Goal: Navigation & Orientation: Find specific page/section

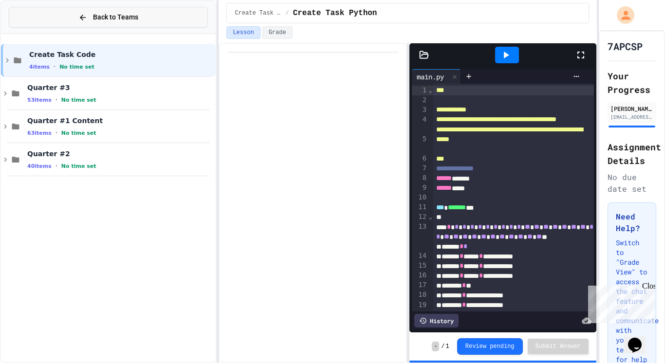
click at [109, 8] on button "Back to Teams" at bounding box center [108, 17] width 199 height 21
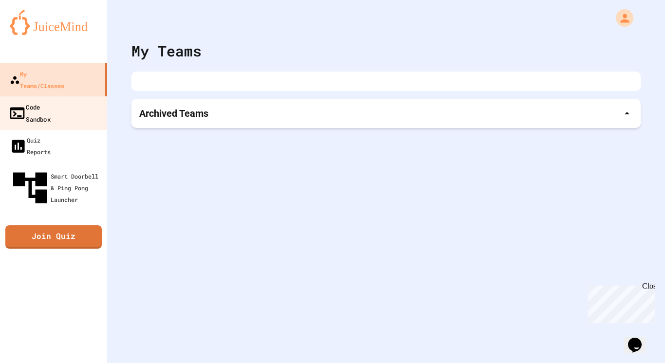
click at [72, 96] on link "Code Sandbox" at bounding box center [54, 113] width 111 height 34
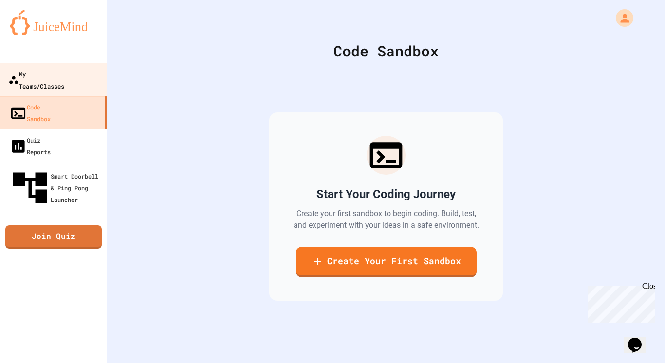
click at [63, 80] on link "My Teams/Classes" at bounding box center [54, 80] width 111 height 34
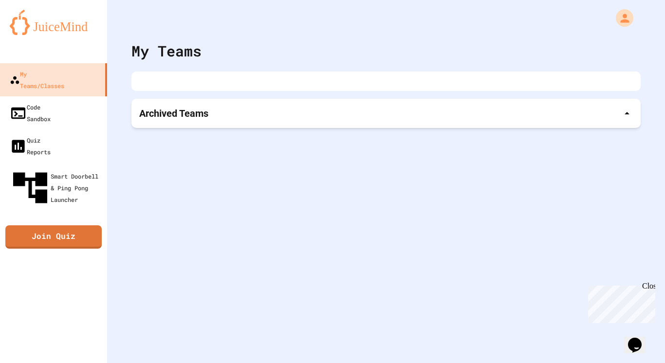
click at [628, 117] on icon at bounding box center [627, 114] width 12 height 12
